Goal: Find contact information: Find contact information

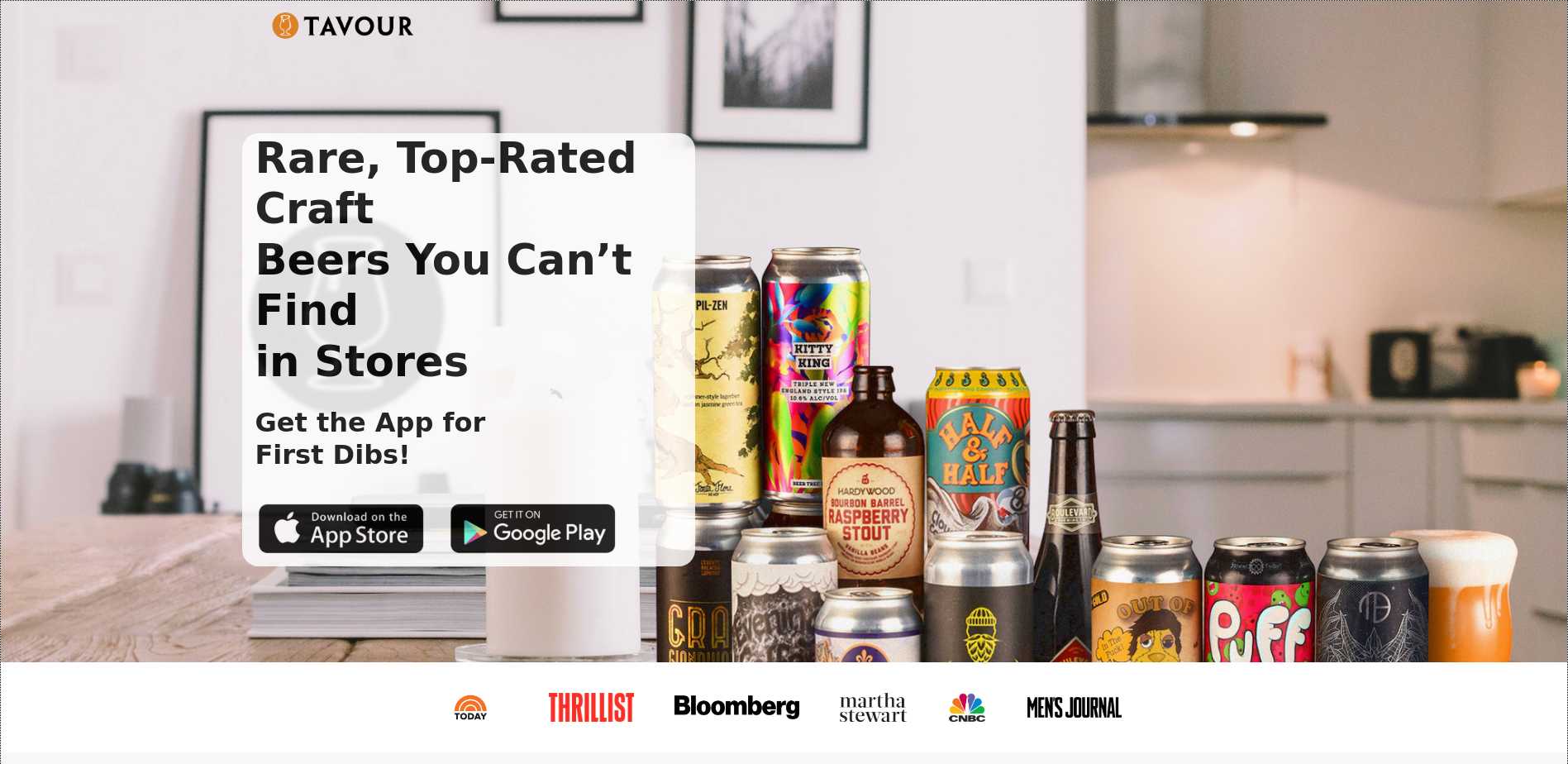
click at [915, 176] on div "Rare, Top-Rated Craft Beers You Can’t Find in Stores Get the App for First Dibs!" at bounding box center [771, 349] width 1058 height 433
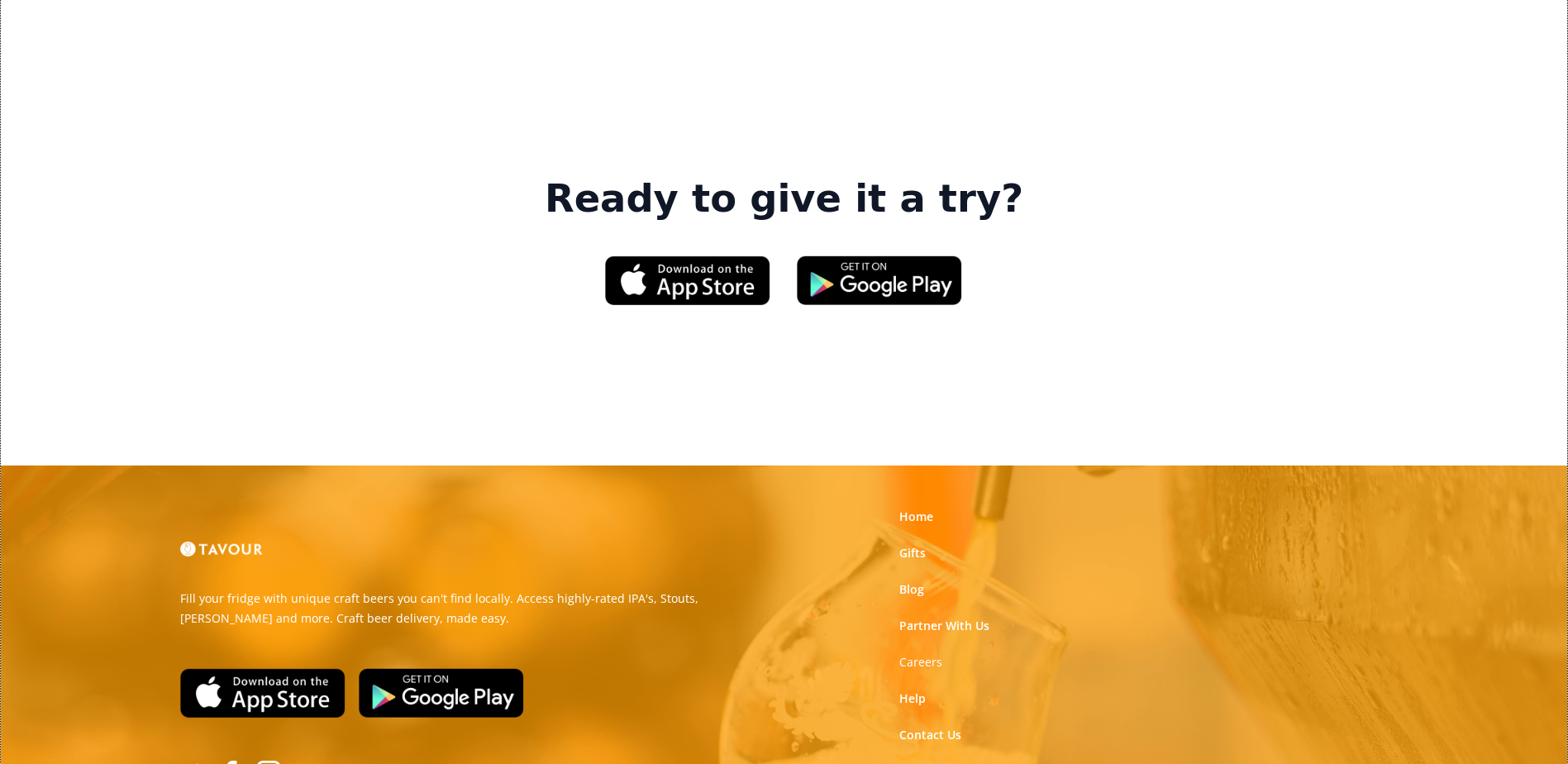
scroll to position [2525, 0]
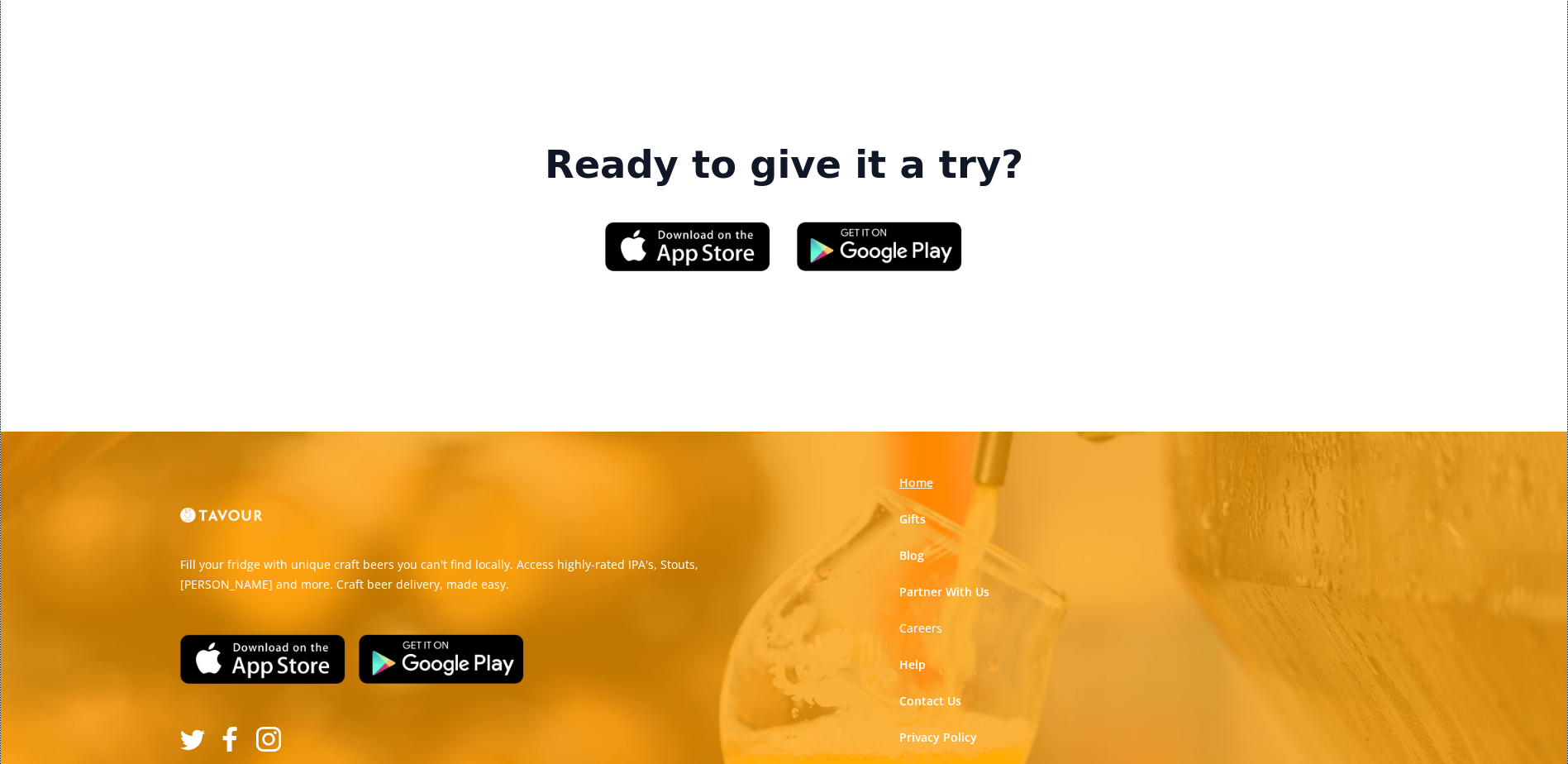
click at [919, 474] on link "Home" at bounding box center [916, 482] width 34 height 17
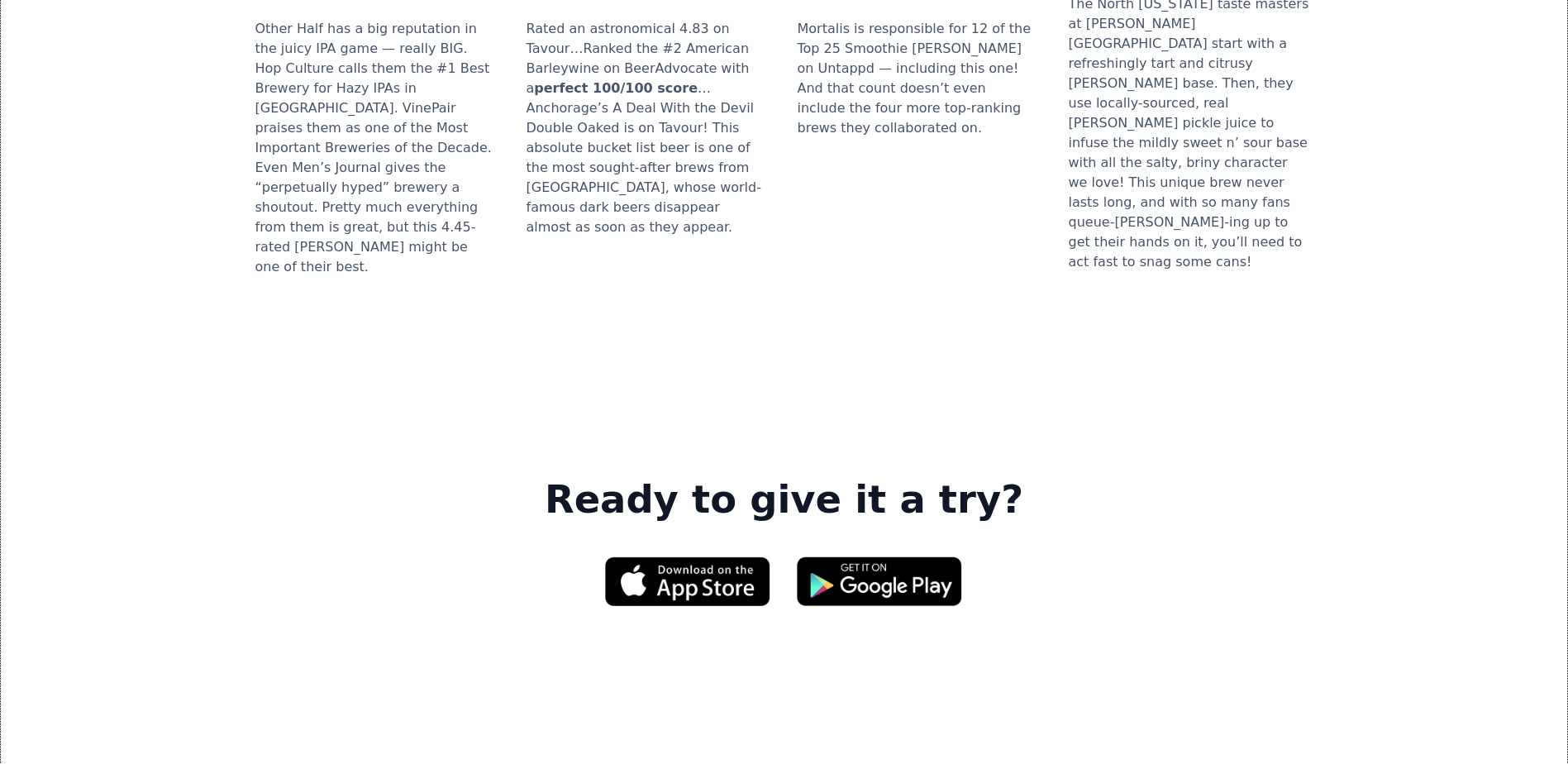
scroll to position [2525, 0]
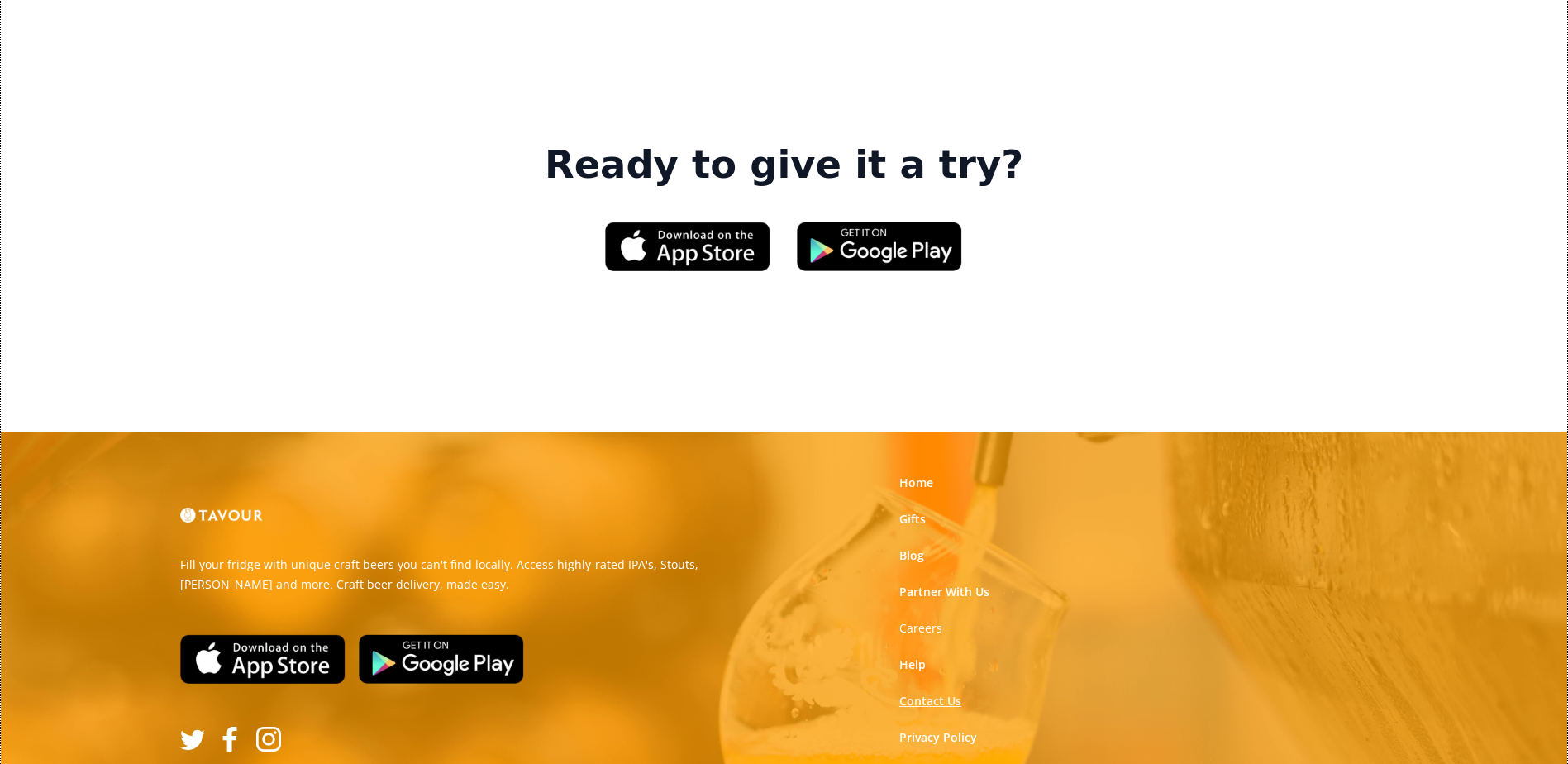
click at [919, 693] on link "Contact Us" at bounding box center [930, 700] width 62 height 17
